Goal: Communication & Community: Share content

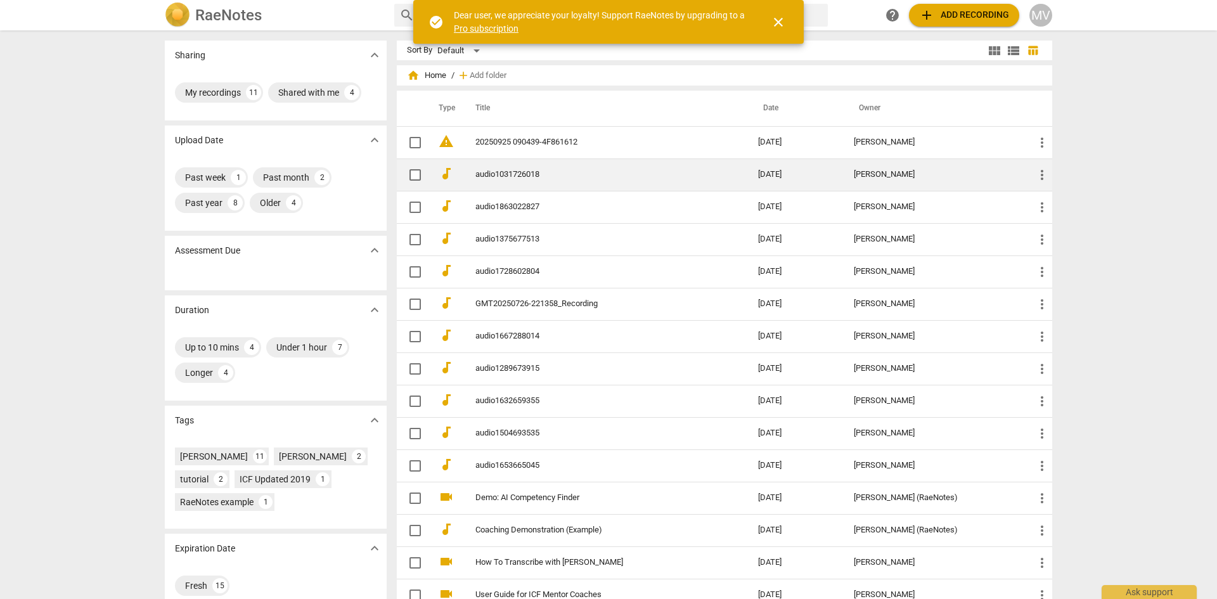
click at [497, 174] on link "audio1031726018" at bounding box center [593, 175] width 237 height 10
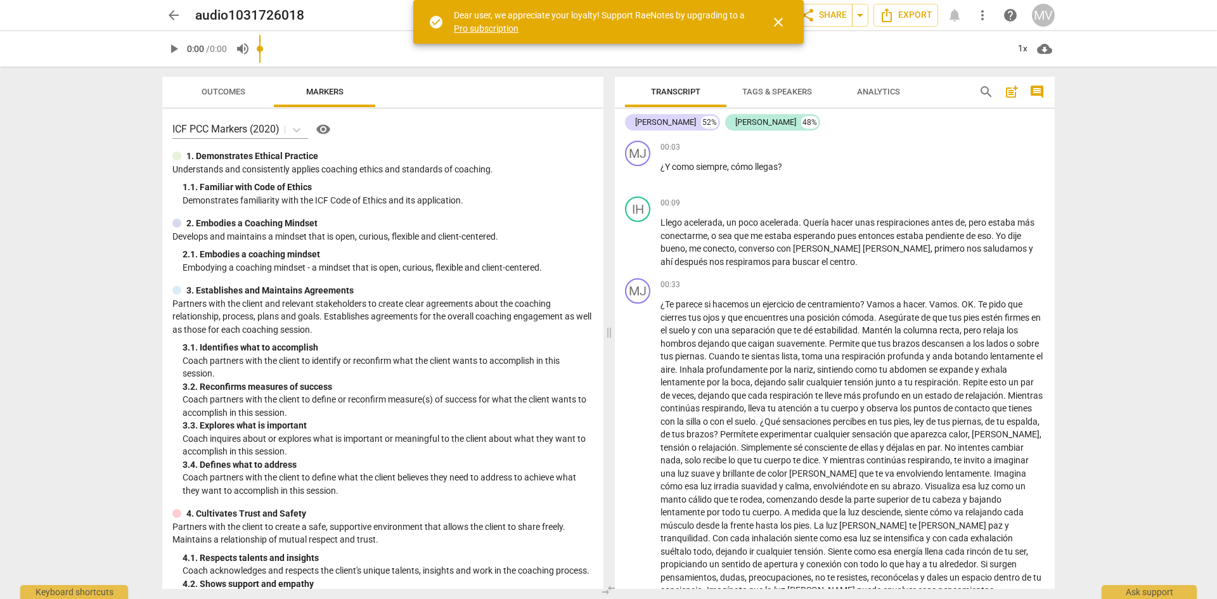
click at [780, 20] on span "close" at bounding box center [777, 22] width 15 height 15
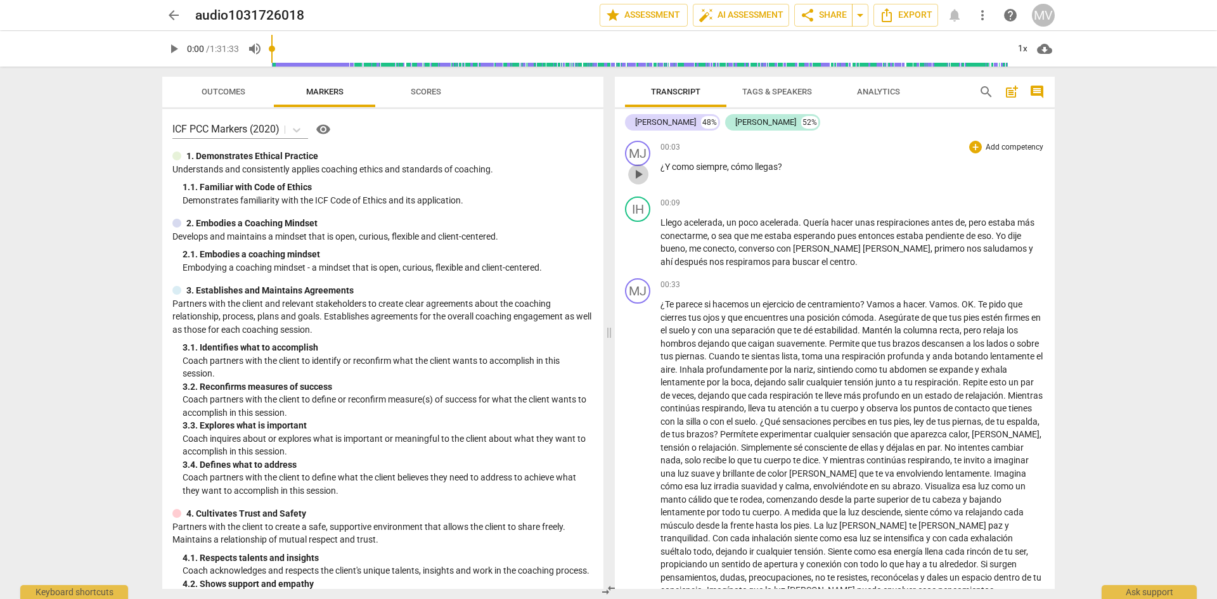
click at [641, 170] on span "play_arrow" at bounding box center [637, 174] width 15 height 15
click at [641, 240] on span "pause" at bounding box center [637, 243] width 15 height 15
click at [637, 243] on span "play_arrow" at bounding box center [637, 243] width 15 height 15
click at [635, 551] on span "pause" at bounding box center [637, 551] width 15 height 15
type input "38"
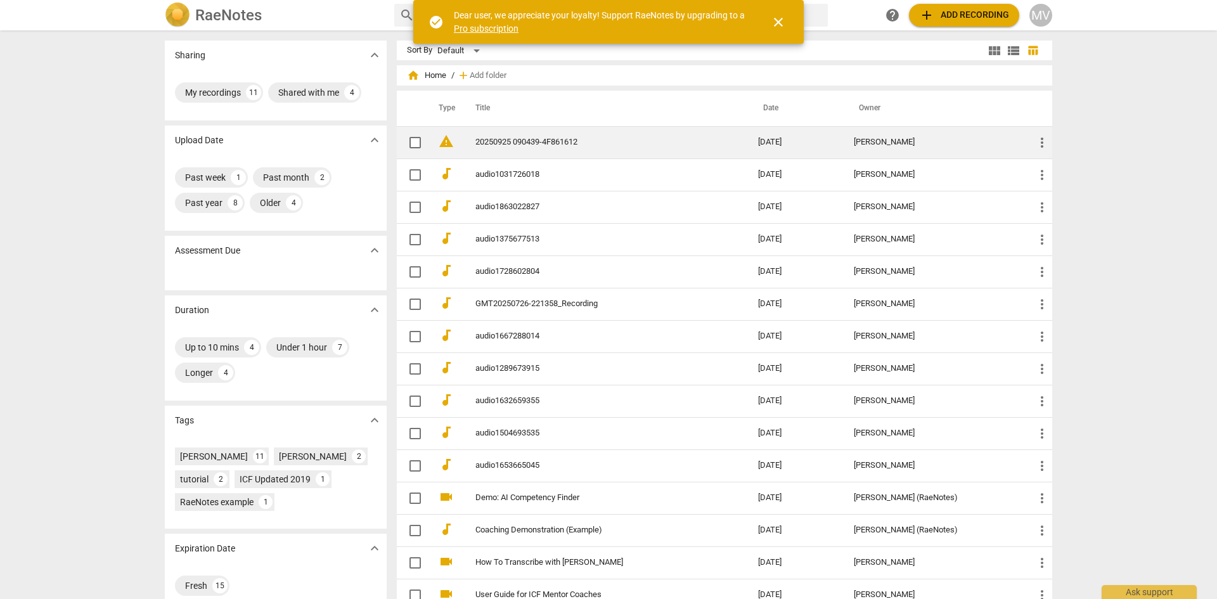
click at [957, 131] on td "[PERSON_NAME]" at bounding box center [933, 142] width 181 height 32
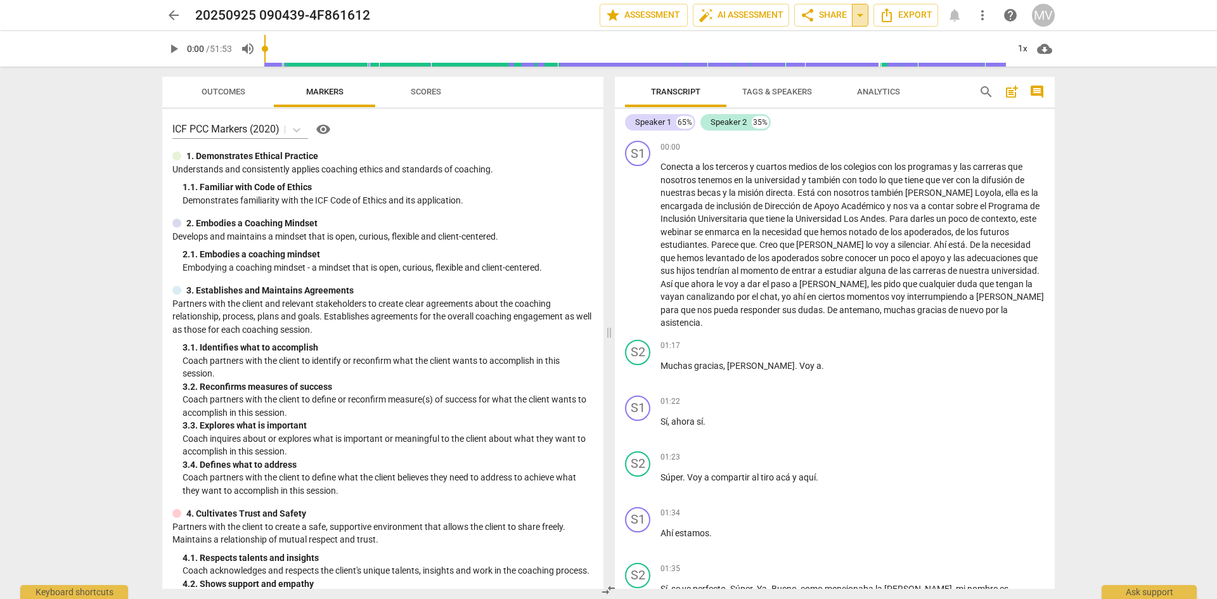
click at [862, 13] on span "arrow_drop_down" at bounding box center [859, 15] width 15 height 15
click at [822, 18] on span "share Share" at bounding box center [823, 15] width 47 height 15
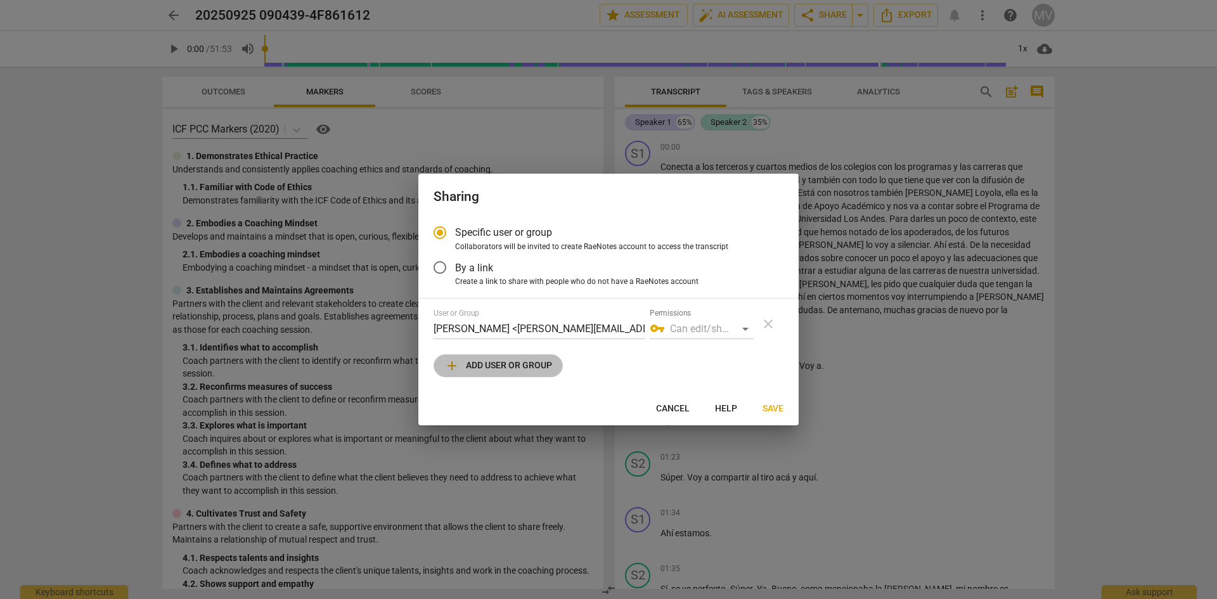
click at [510, 361] on span "add Add user or group" at bounding box center [498, 365] width 108 height 15
radio input "false"
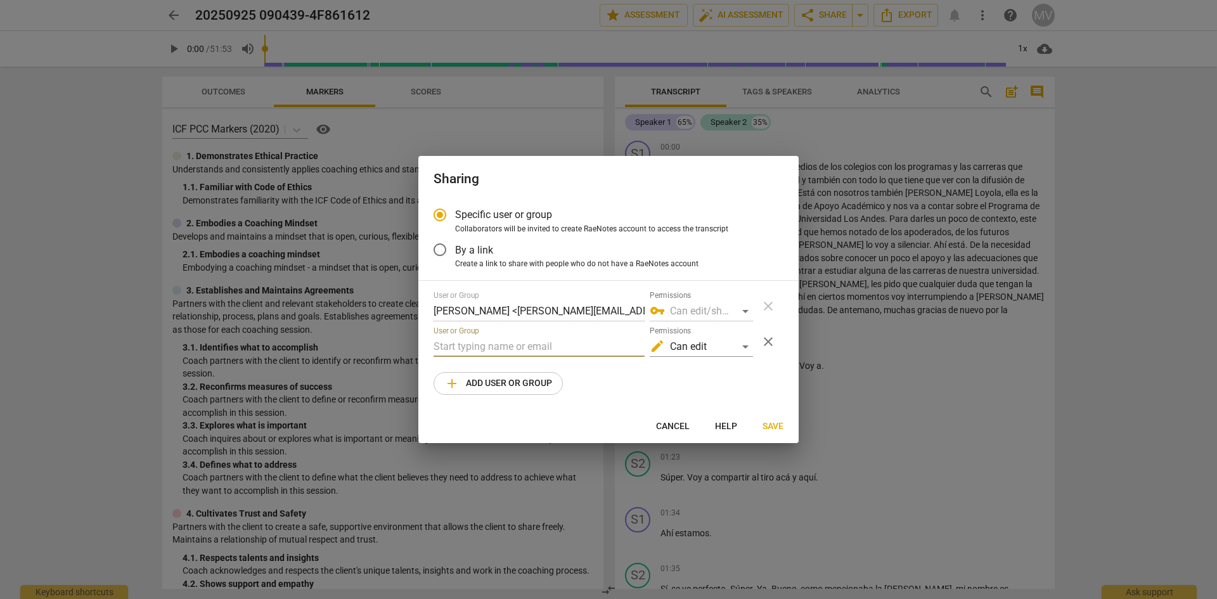
click at [511, 346] on input "text" at bounding box center [538, 346] width 211 height 20
click at [504, 348] on input "gsquellac@g,[DOMAIN_NAME]" at bounding box center [538, 346] width 211 height 20
type input "[EMAIL_ADDRESS][DOMAIN_NAME]"
click at [767, 426] on span "Save" at bounding box center [772, 426] width 21 height 13
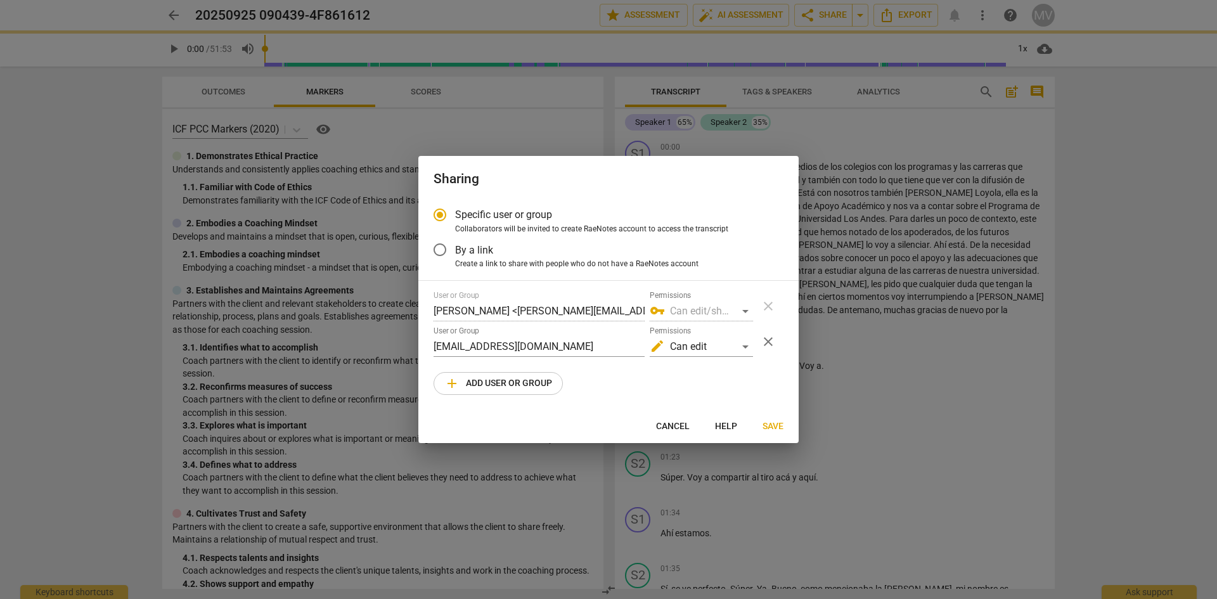
radio input "false"
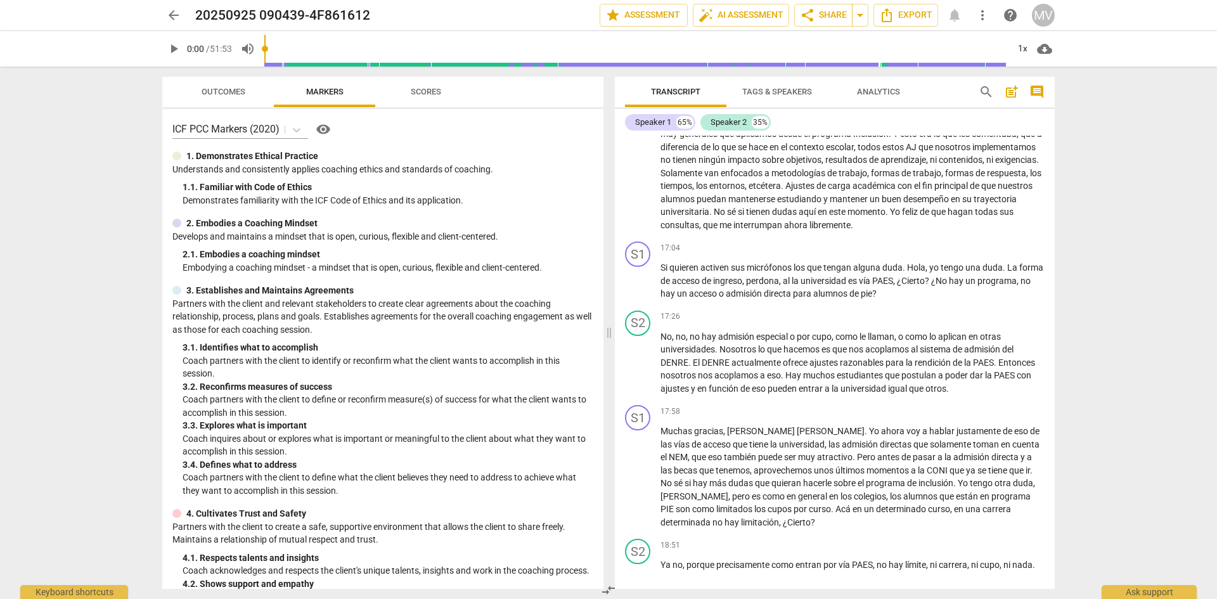
scroll to position [2551, 0]
click at [635, 288] on span "play_arrow" at bounding box center [637, 280] width 15 height 15
click at [923, 533] on div "S1 play_arrow pause 17:58 + Add competency keyboard_arrow_right Muchas gracias …" at bounding box center [835, 466] width 440 height 134
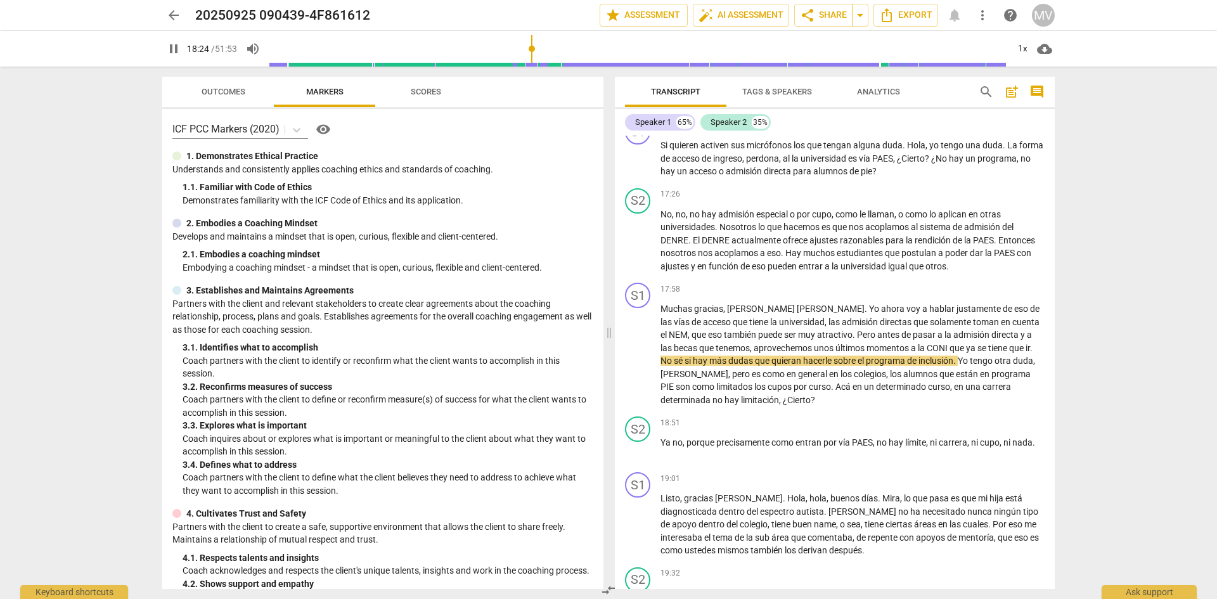
scroll to position [2675, 0]
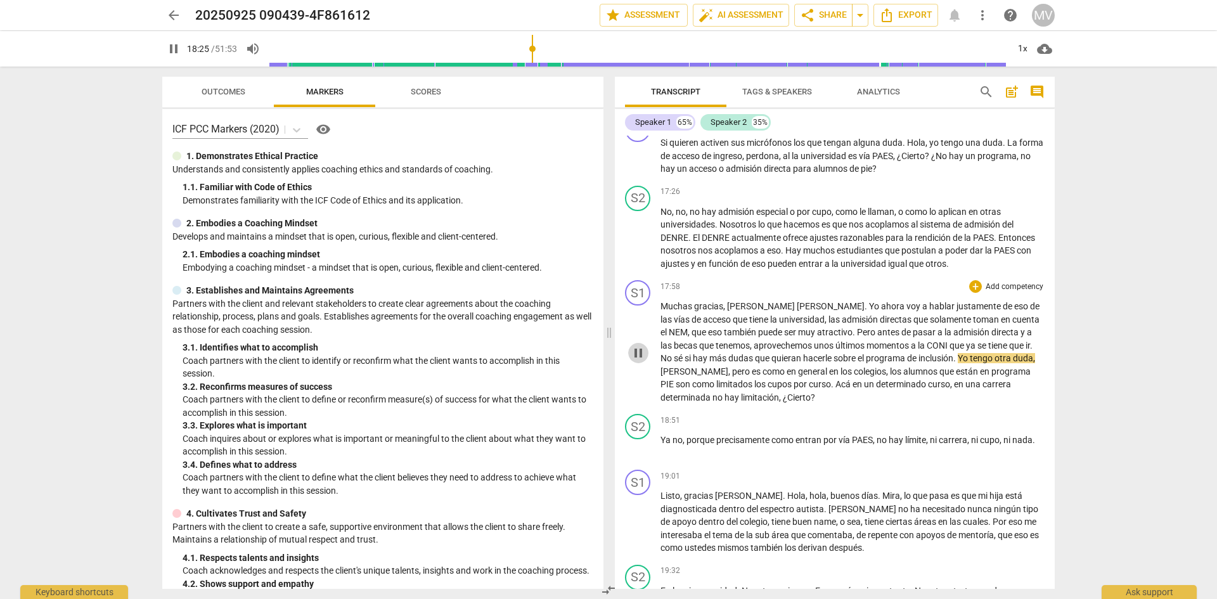
click at [637, 361] on span "pause" at bounding box center [637, 352] width 15 height 15
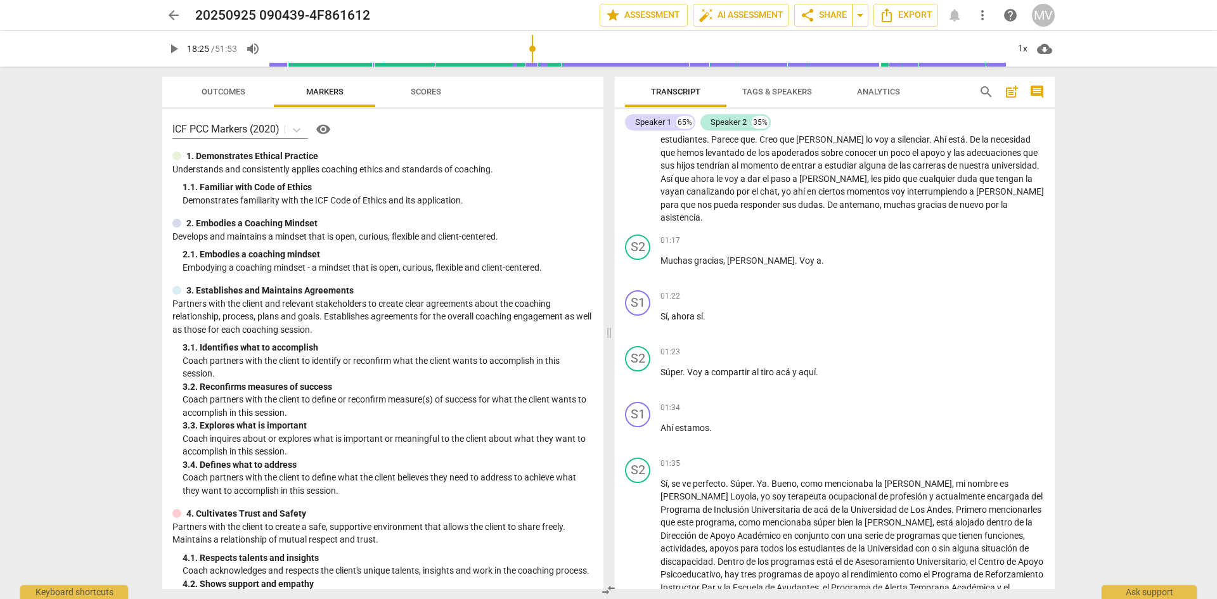
scroll to position [0, 0]
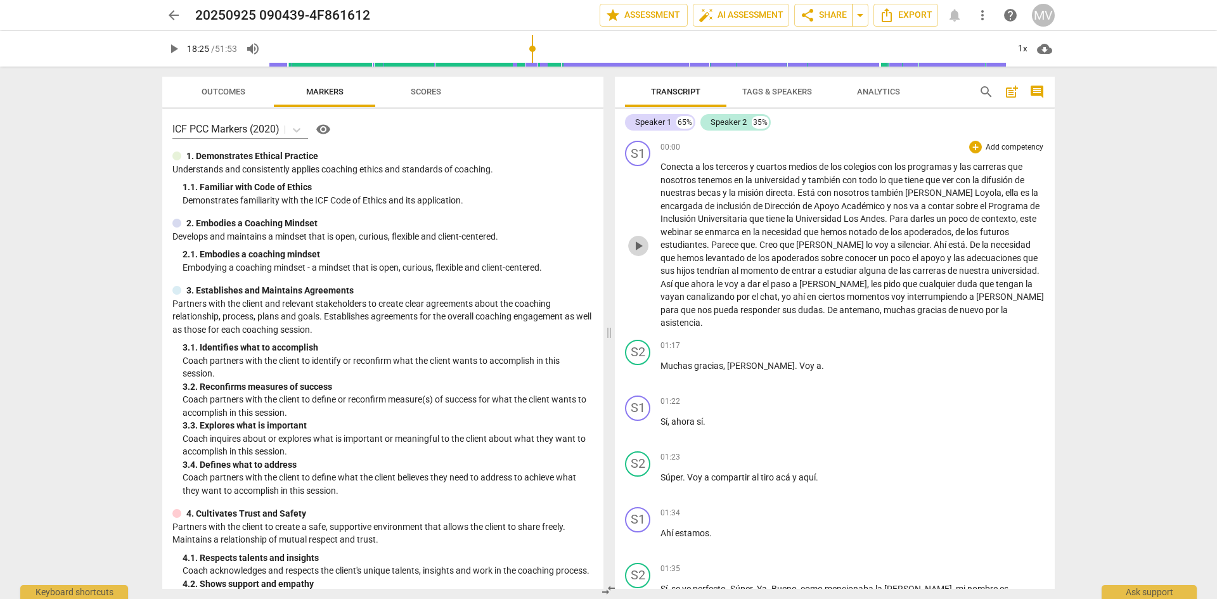
click at [637, 249] on span "play_arrow" at bounding box center [637, 245] width 15 height 15
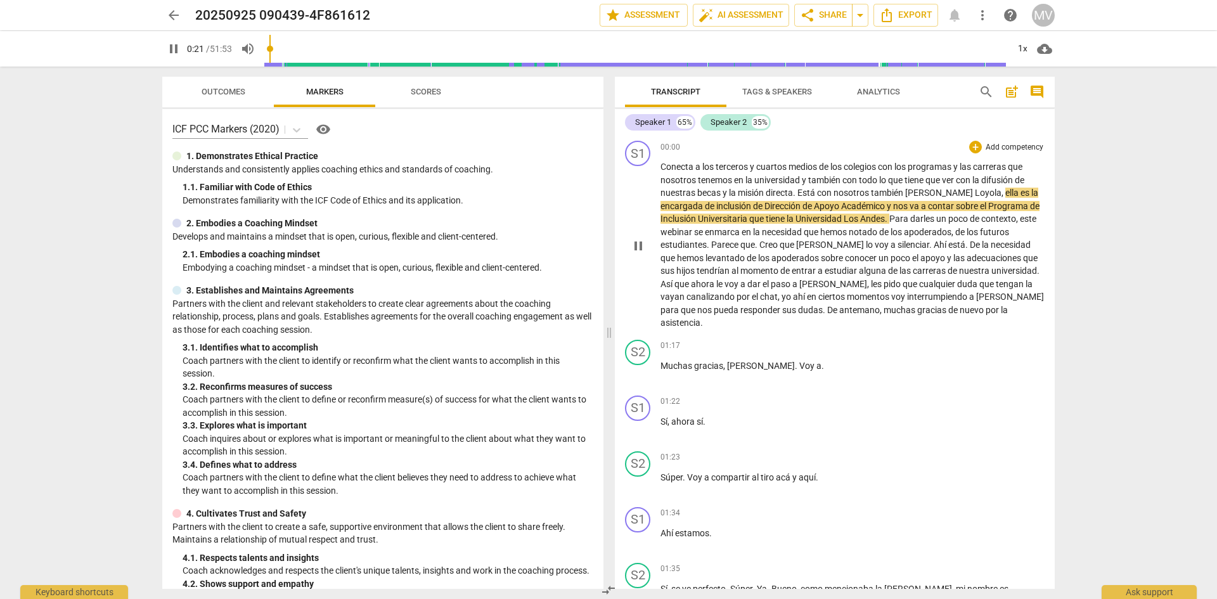
click at [640, 244] on span "pause" at bounding box center [637, 245] width 15 height 15
type input "22"
